Goal: Task Accomplishment & Management: Manage account settings

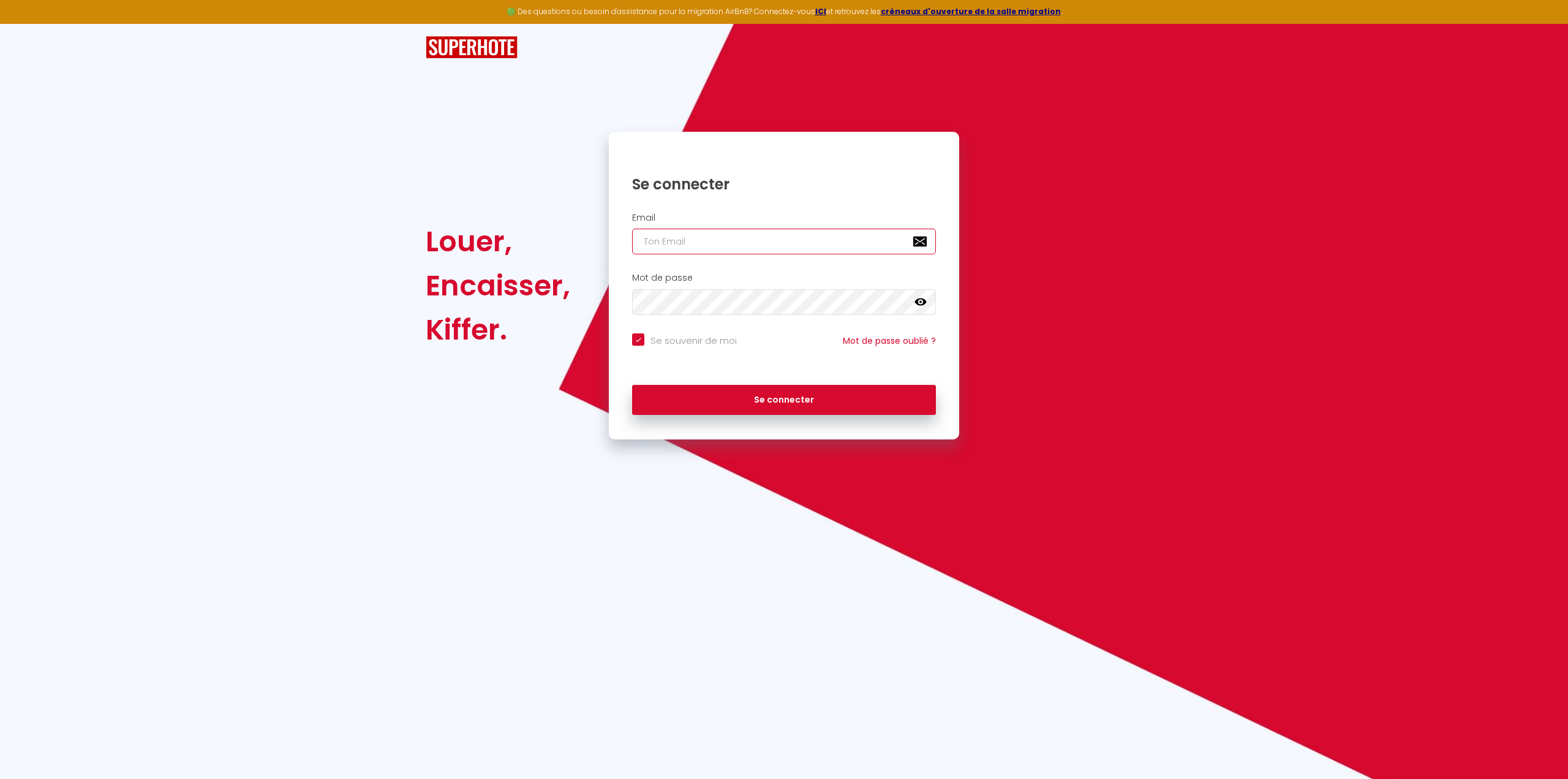
click at [894, 247] on input "email" at bounding box center [784, 241] width 304 height 26
click at [917, 243] on div at bounding box center [923, 241] width 26 height 26
click at [727, 353] on span "[EMAIL_ADDRESS][DOMAIN_NAME]" at bounding box center [711, 349] width 168 height 11
type input "[EMAIL_ADDRESS][DOMAIN_NAME]"
click at [926, 301] on icon at bounding box center [926, 302] width 4 height 7
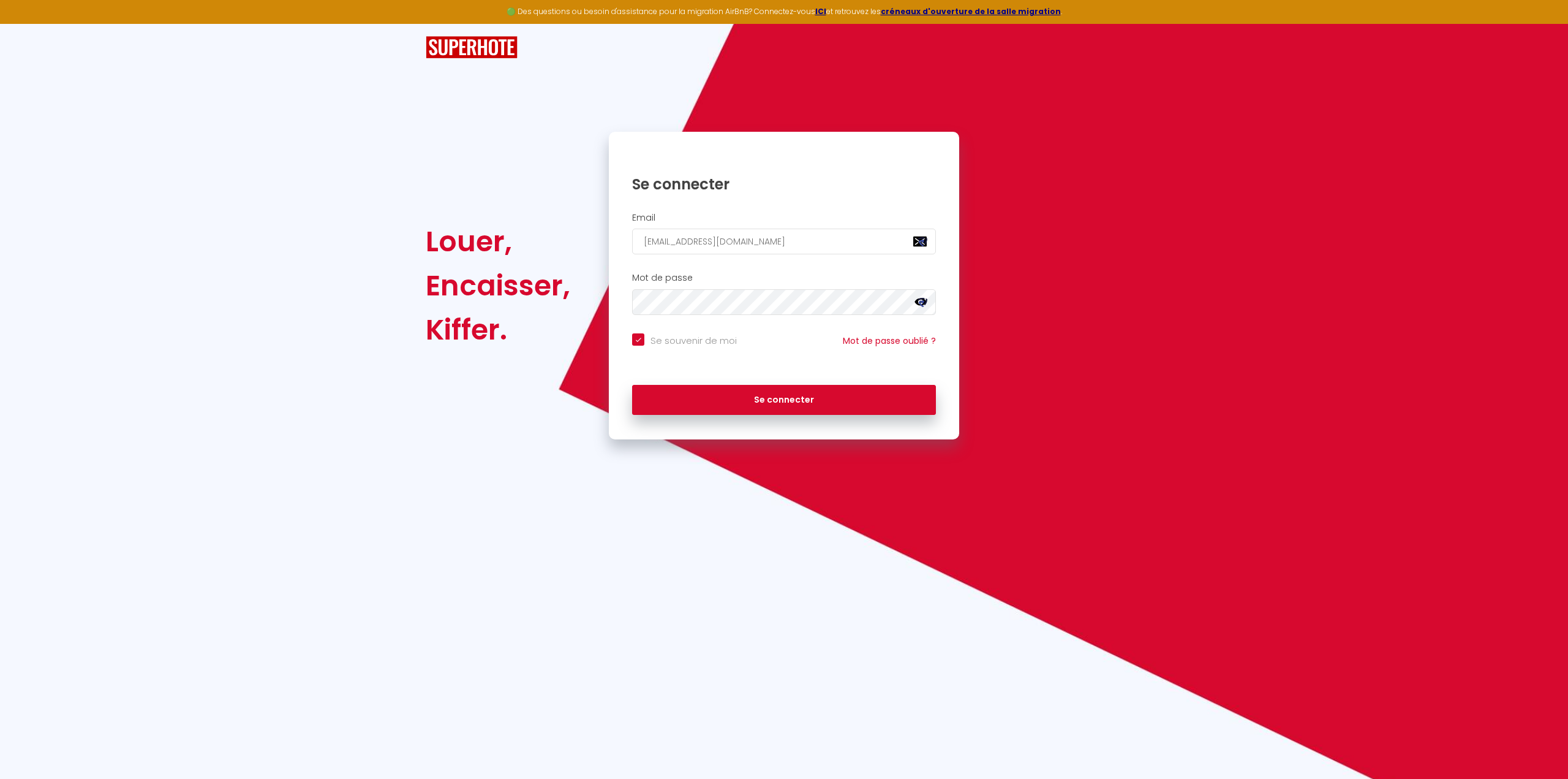
click at [688, 404] on b "SUPERHOTE" at bounding box center [657, 398] width 61 height 11
click at [739, 396] on button "Se connecter" at bounding box center [784, 400] width 304 height 31
checkbox input "true"
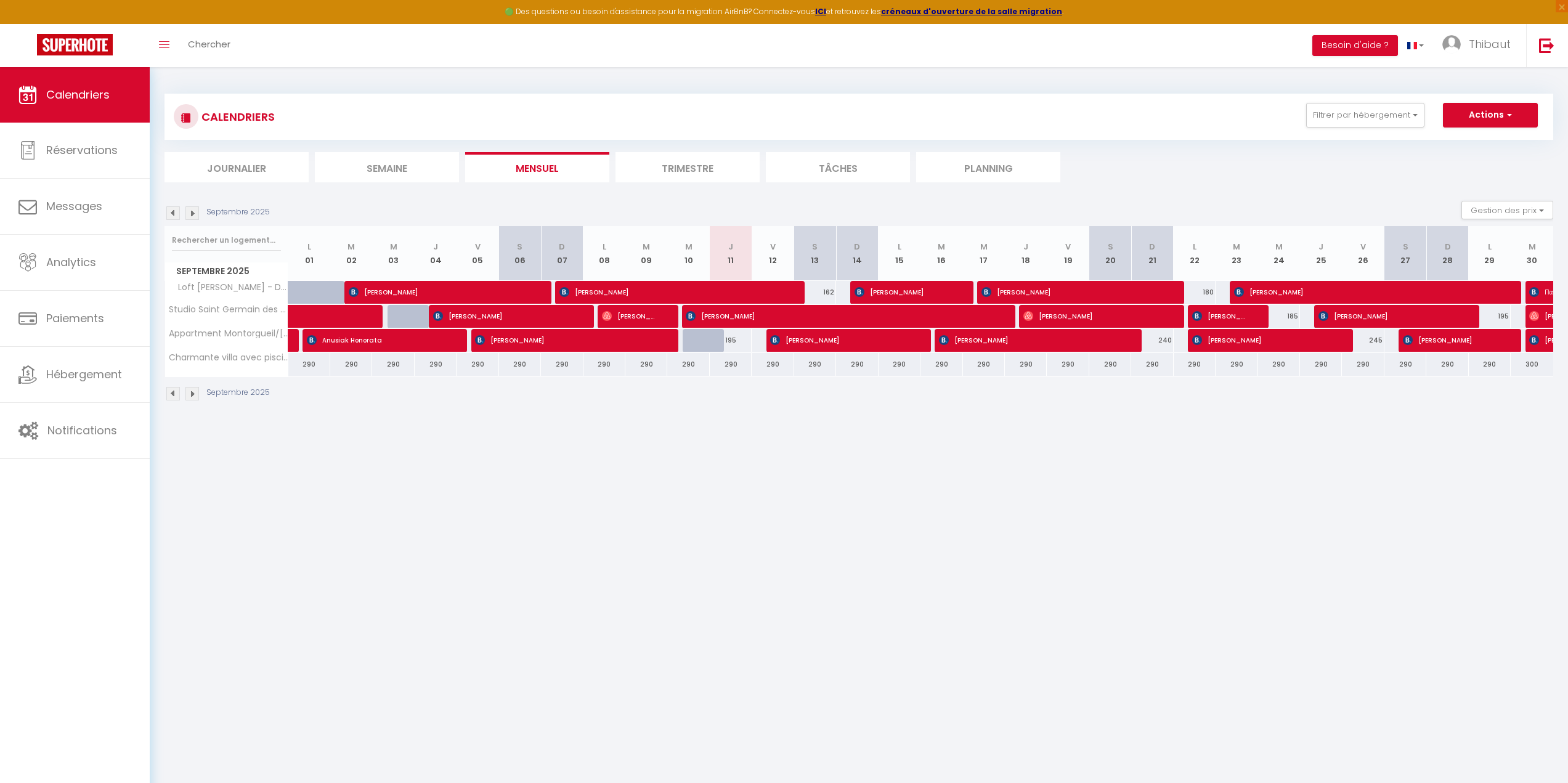
click at [733, 171] on li "Trimestre" at bounding box center [687, 167] width 144 height 30
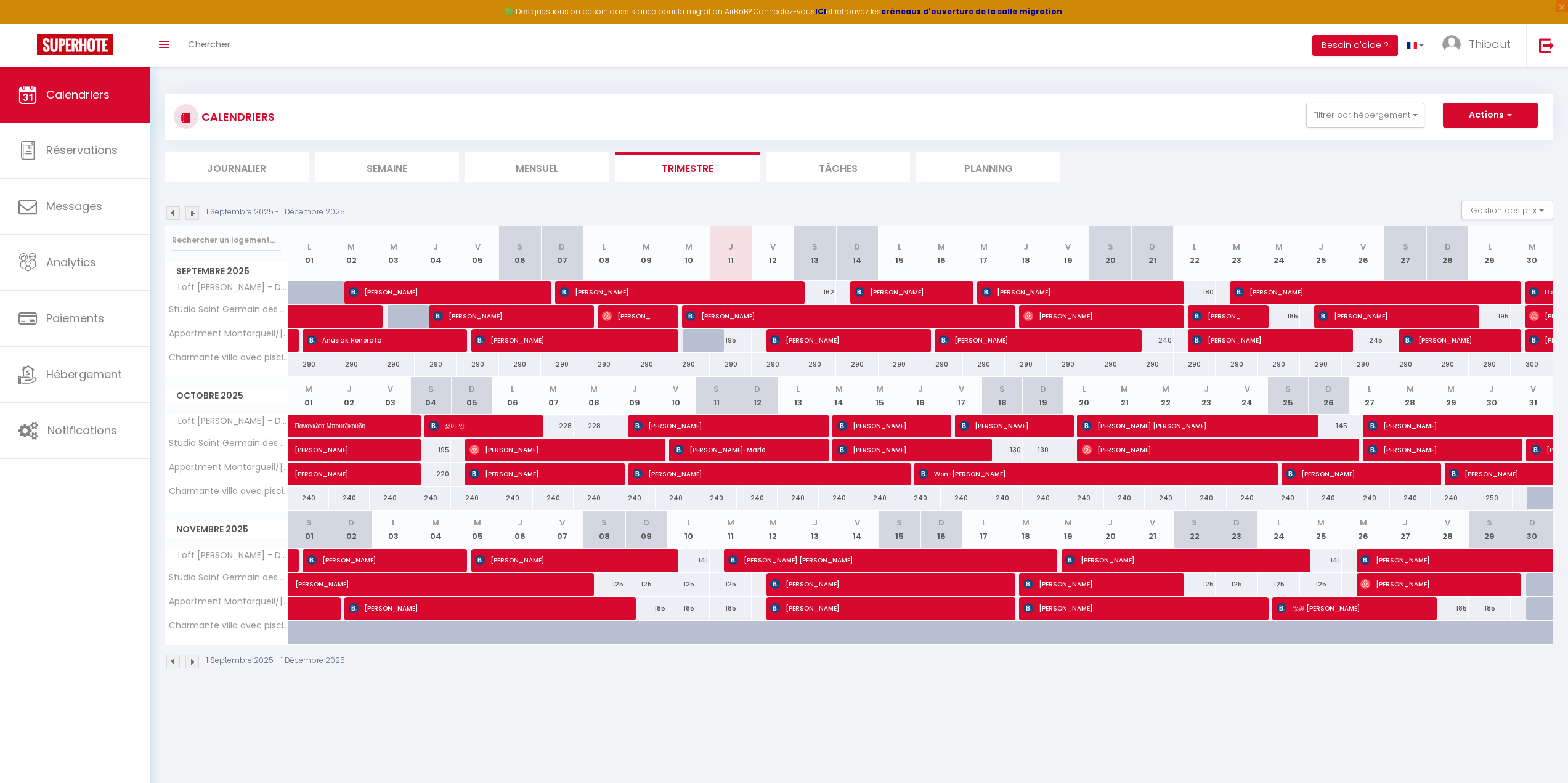
click at [193, 214] on img at bounding box center [192, 213] width 13 height 13
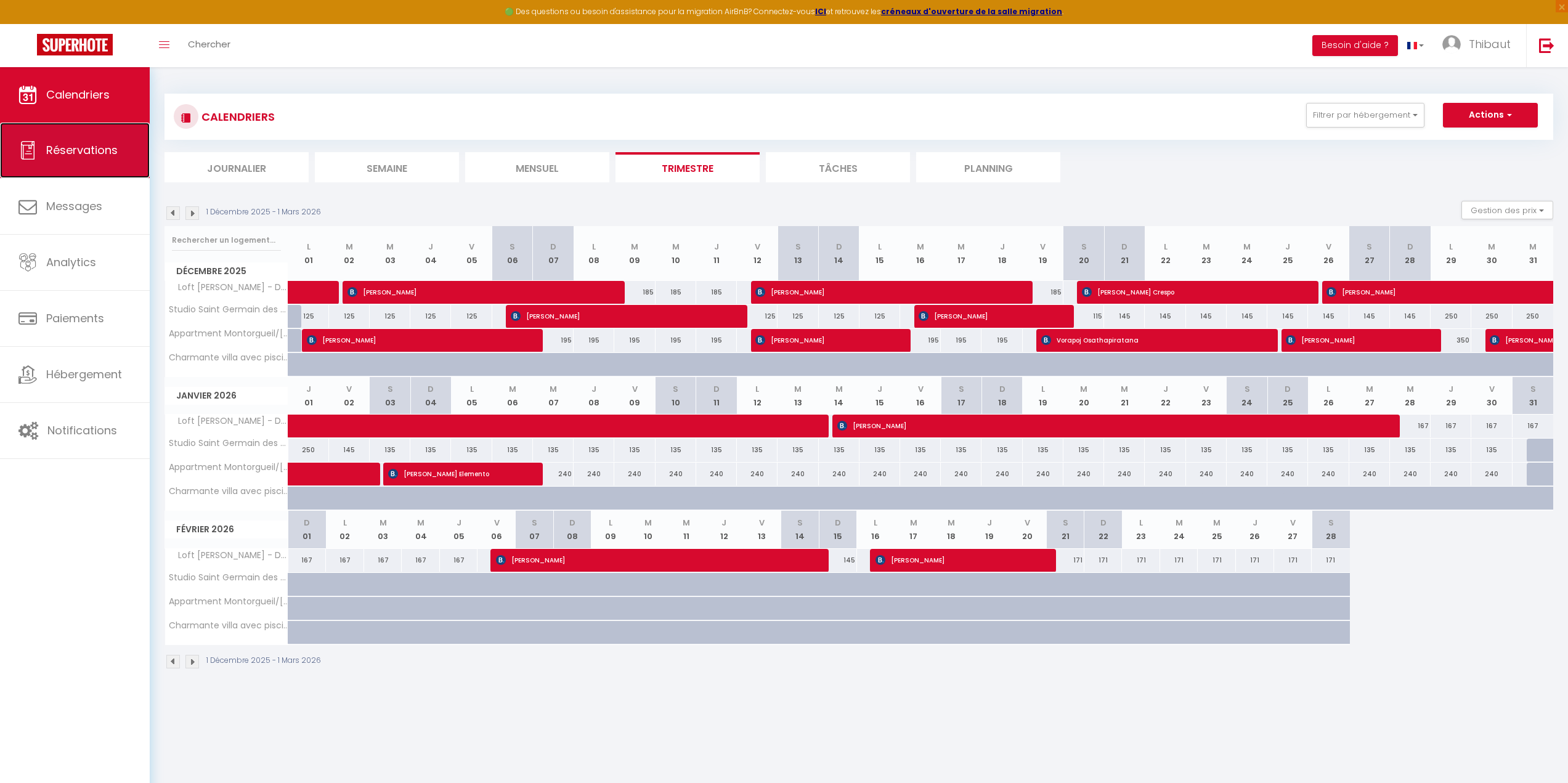
click at [121, 167] on link "Réservations" at bounding box center [75, 150] width 150 height 56
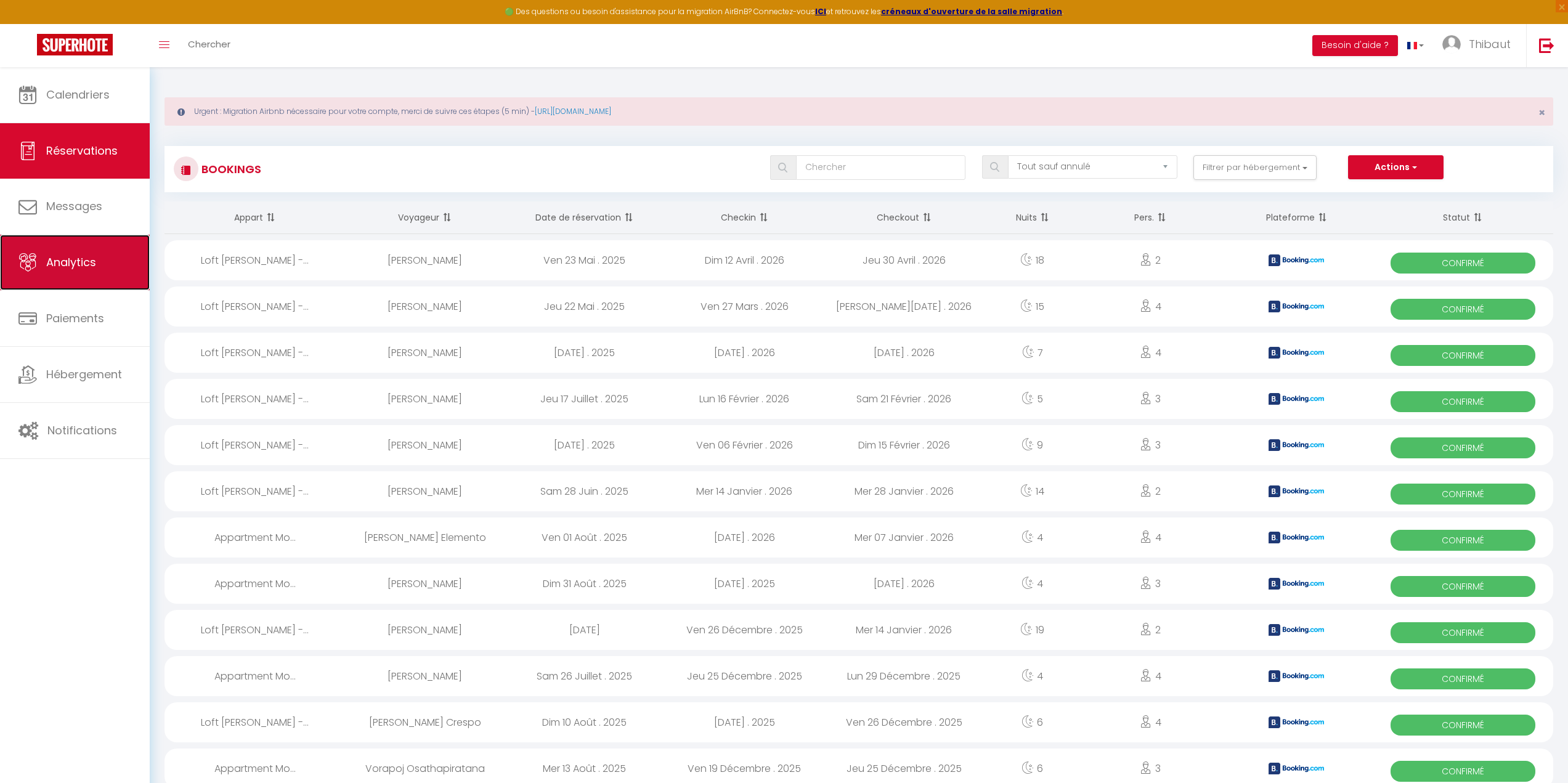
click at [73, 236] on link "Analytics" at bounding box center [75, 262] width 150 height 56
select select "2025"
select select "9"
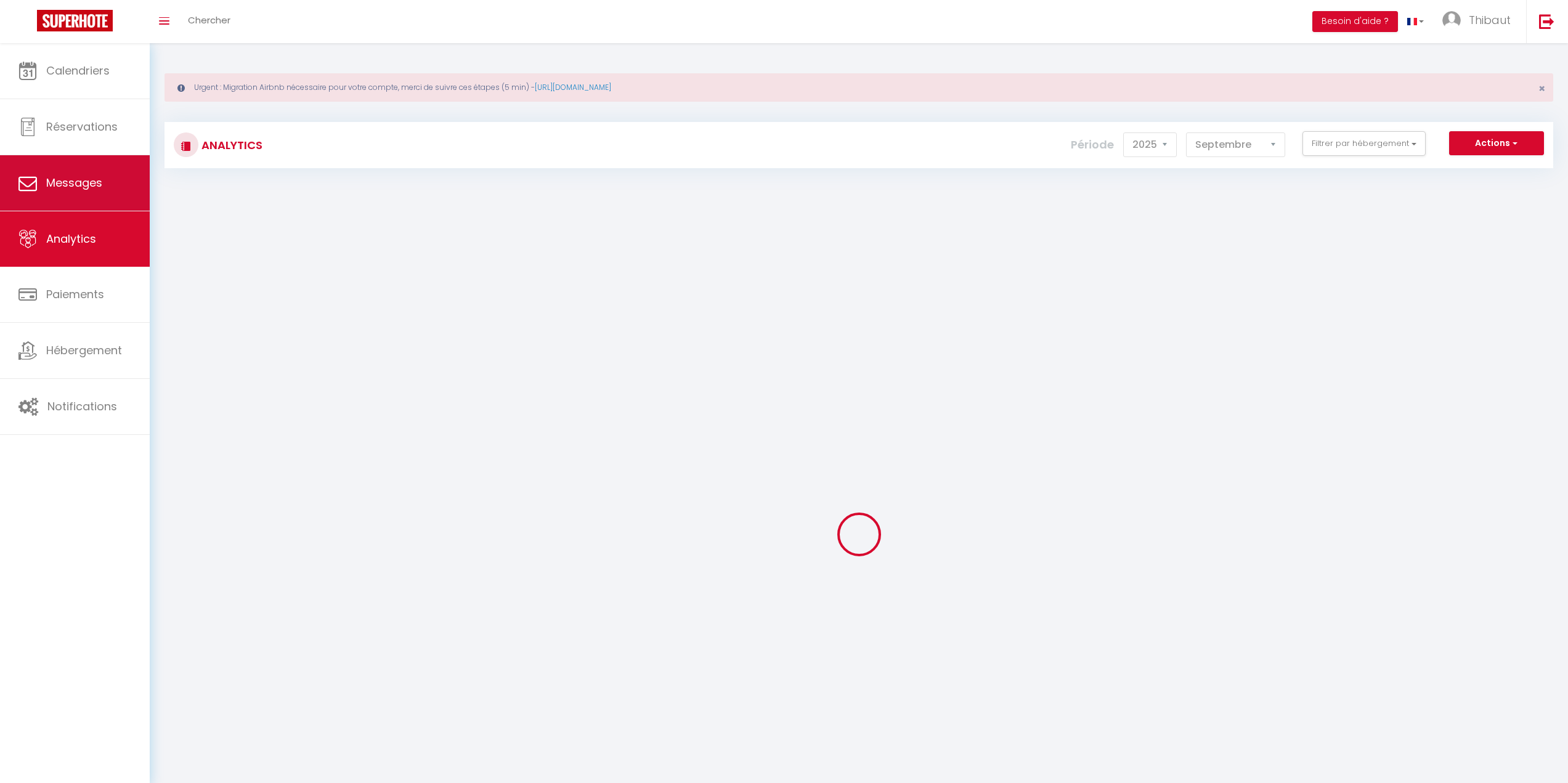
click at [79, 214] on ul "Calendriers Réservations Messages Analytics Paiements Hébergement Notifications" at bounding box center [75, 238] width 150 height 392
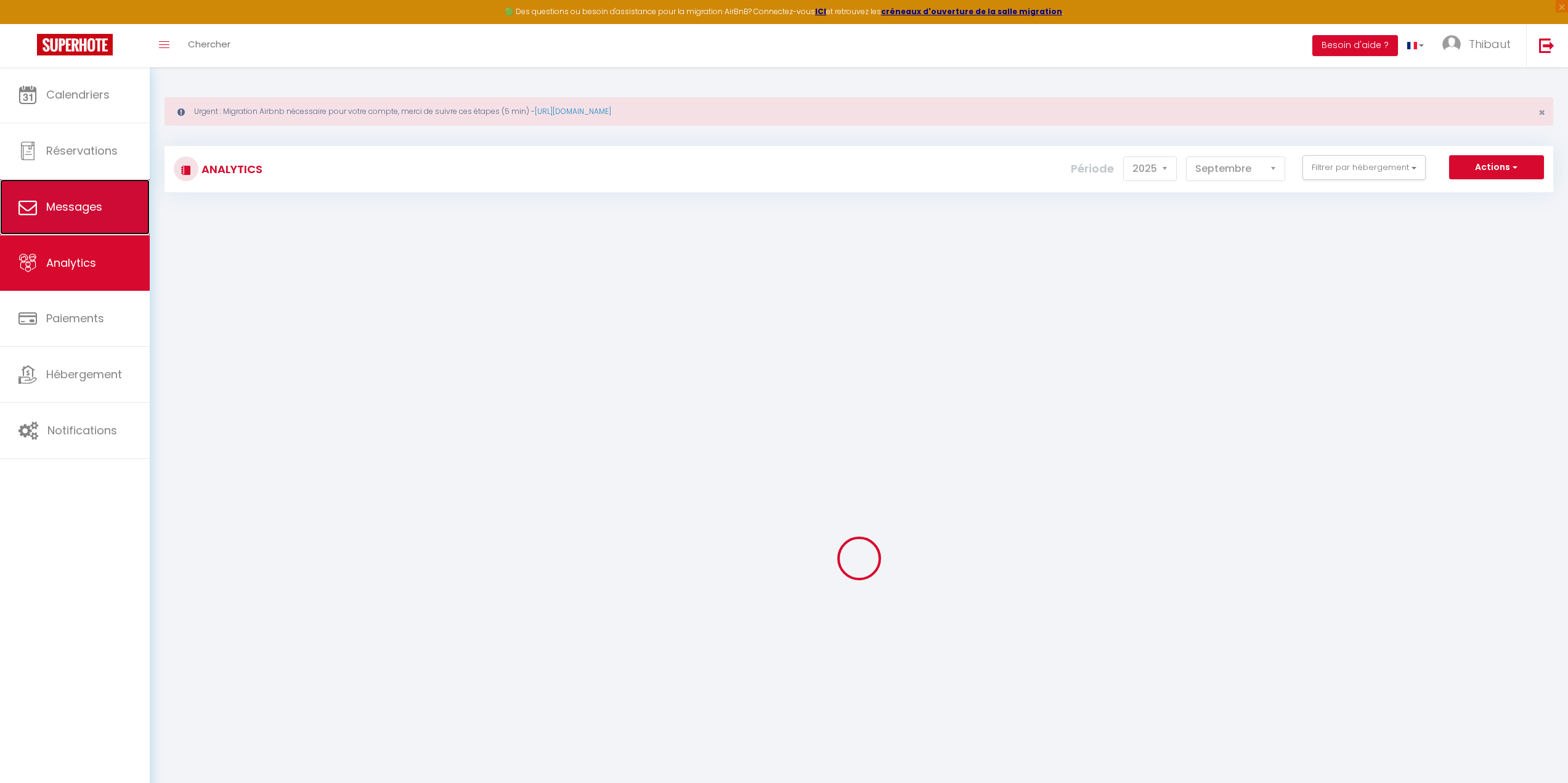
click at [79, 214] on span "Messages" at bounding box center [74, 206] width 56 height 15
select select "message"
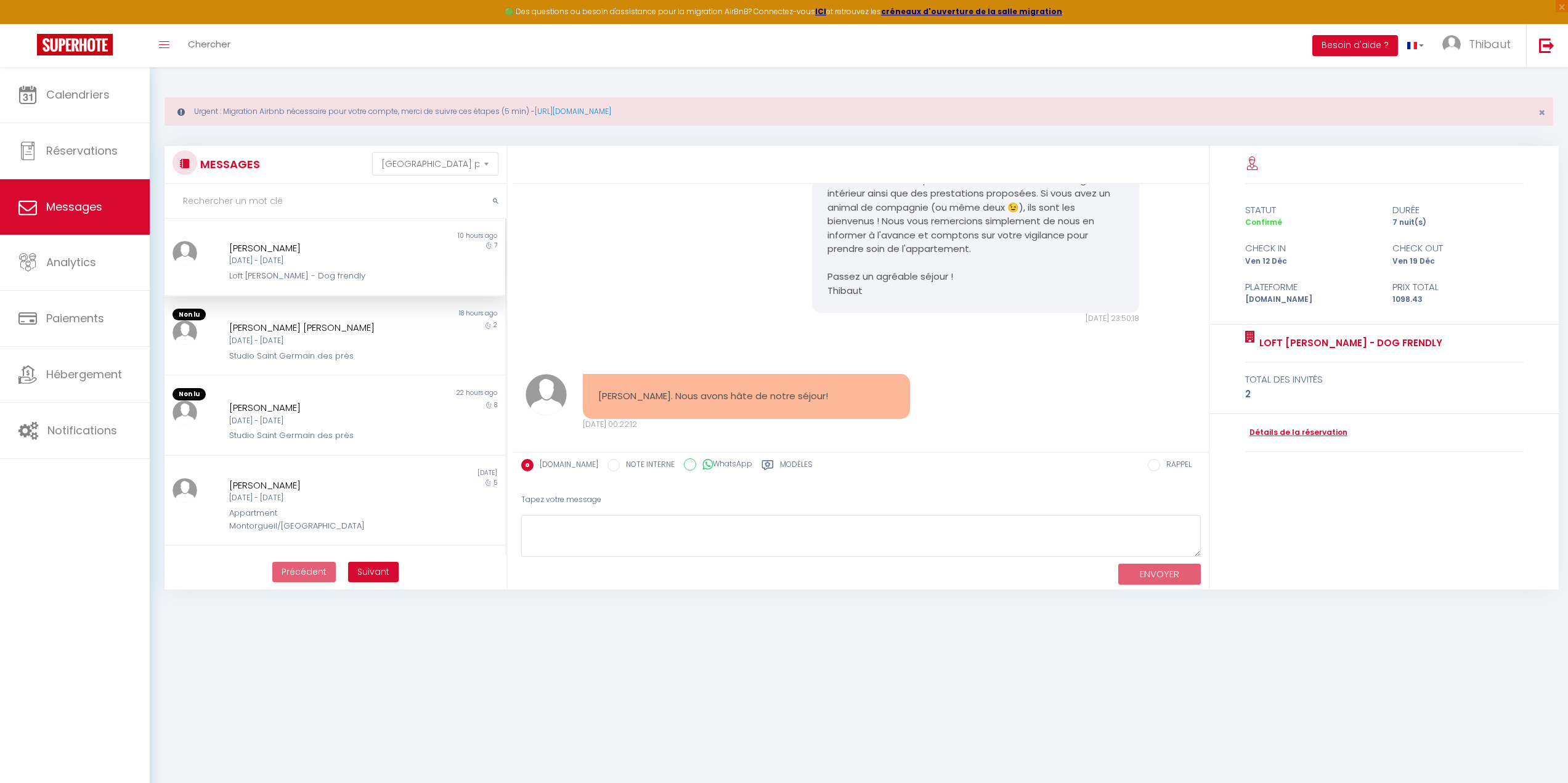
scroll to position [315, 0]
